Goal: Find specific page/section

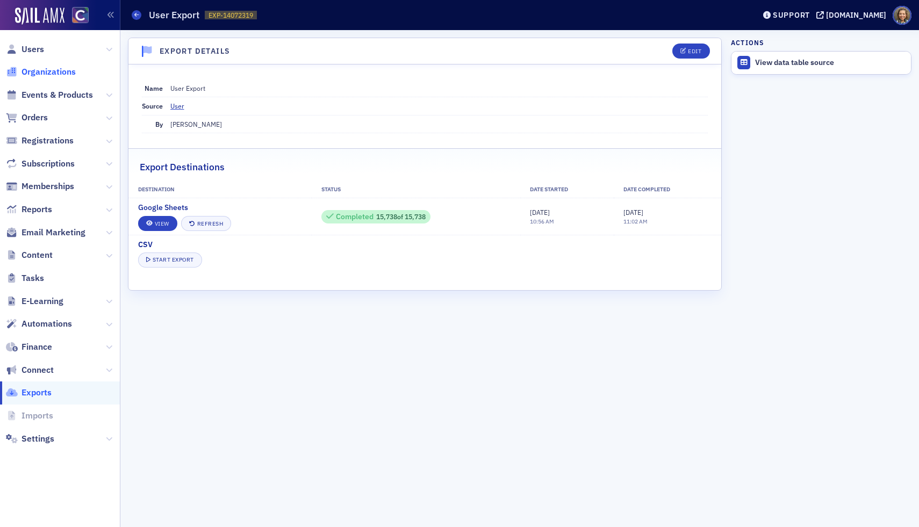
click at [38, 75] on span "Organizations" at bounding box center [48, 72] width 54 height 12
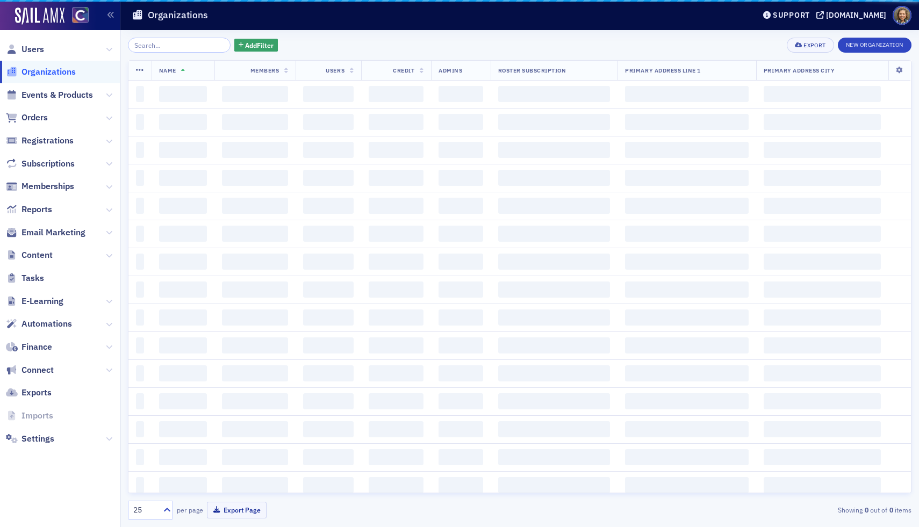
click at [37, 101] on span "Events & Products" at bounding box center [60, 94] width 120 height 23
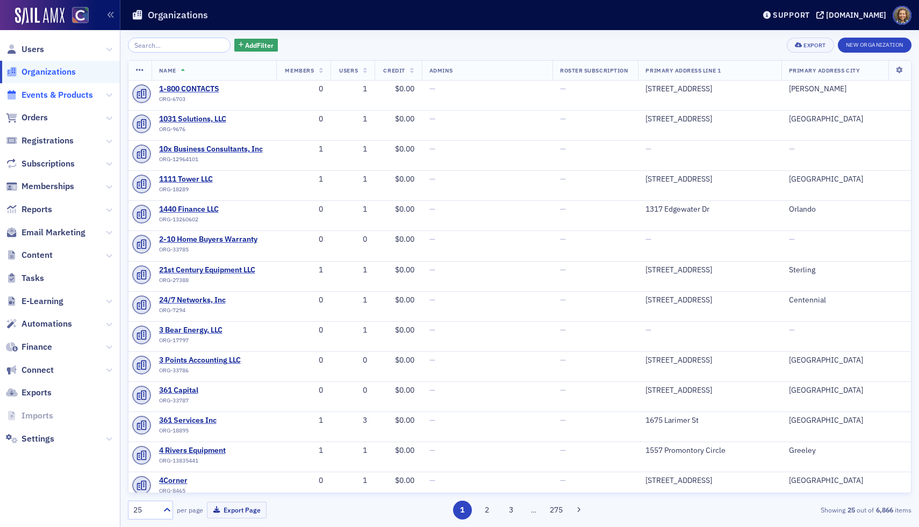
click at [34, 92] on span "Events & Products" at bounding box center [56, 95] width 71 height 12
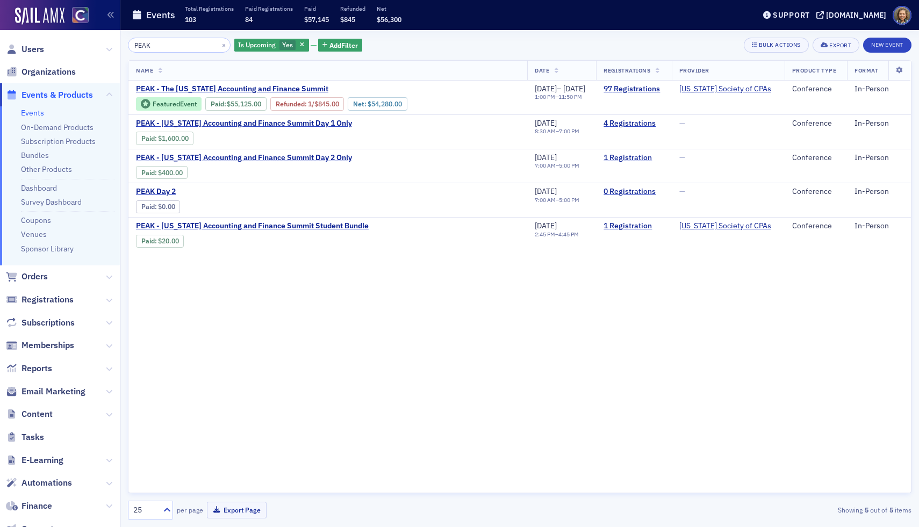
type input "PEAK"
